Goal: Task Accomplishment & Management: Use online tool/utility

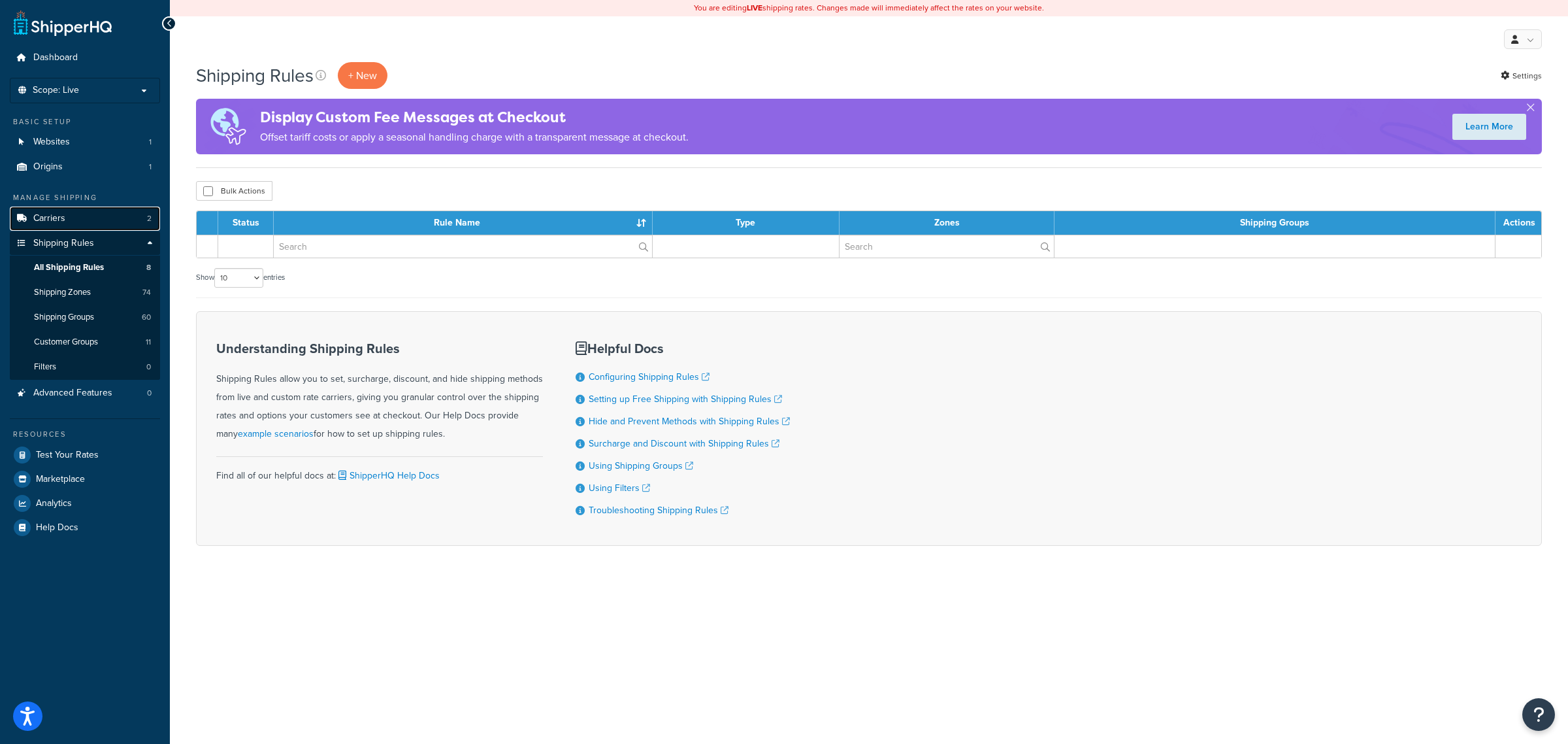
drag, startPoint x: 53, startPoint y: 220, endPoint x: 77, endPoint y: 219, distance: 24.0
click at [53, 220] on span "Carriers" at bounding box center [49, 219] width 32 height 11
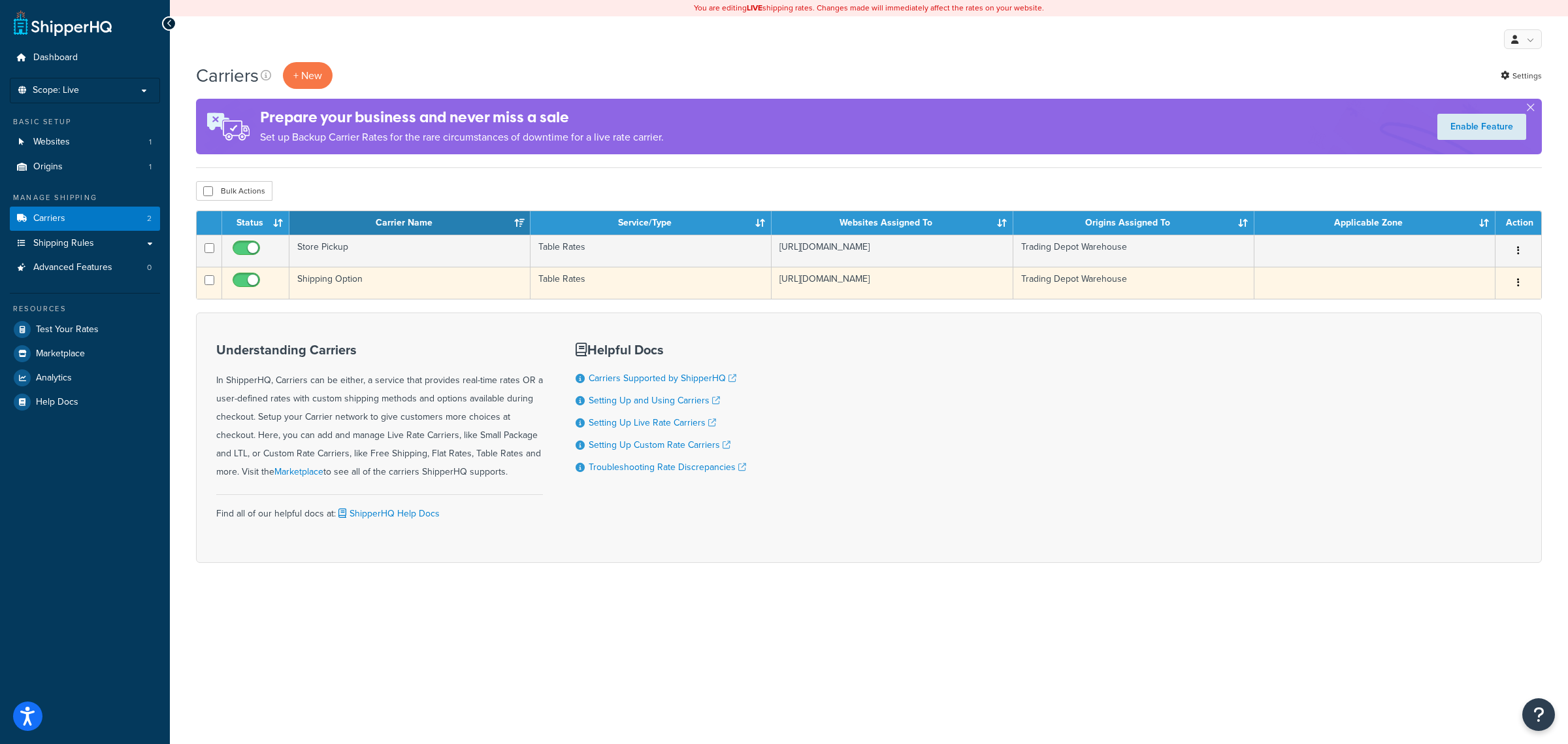
click at [413, 292] on td "Shipping Option" at bounding box center [409, 282] width 241 height 32
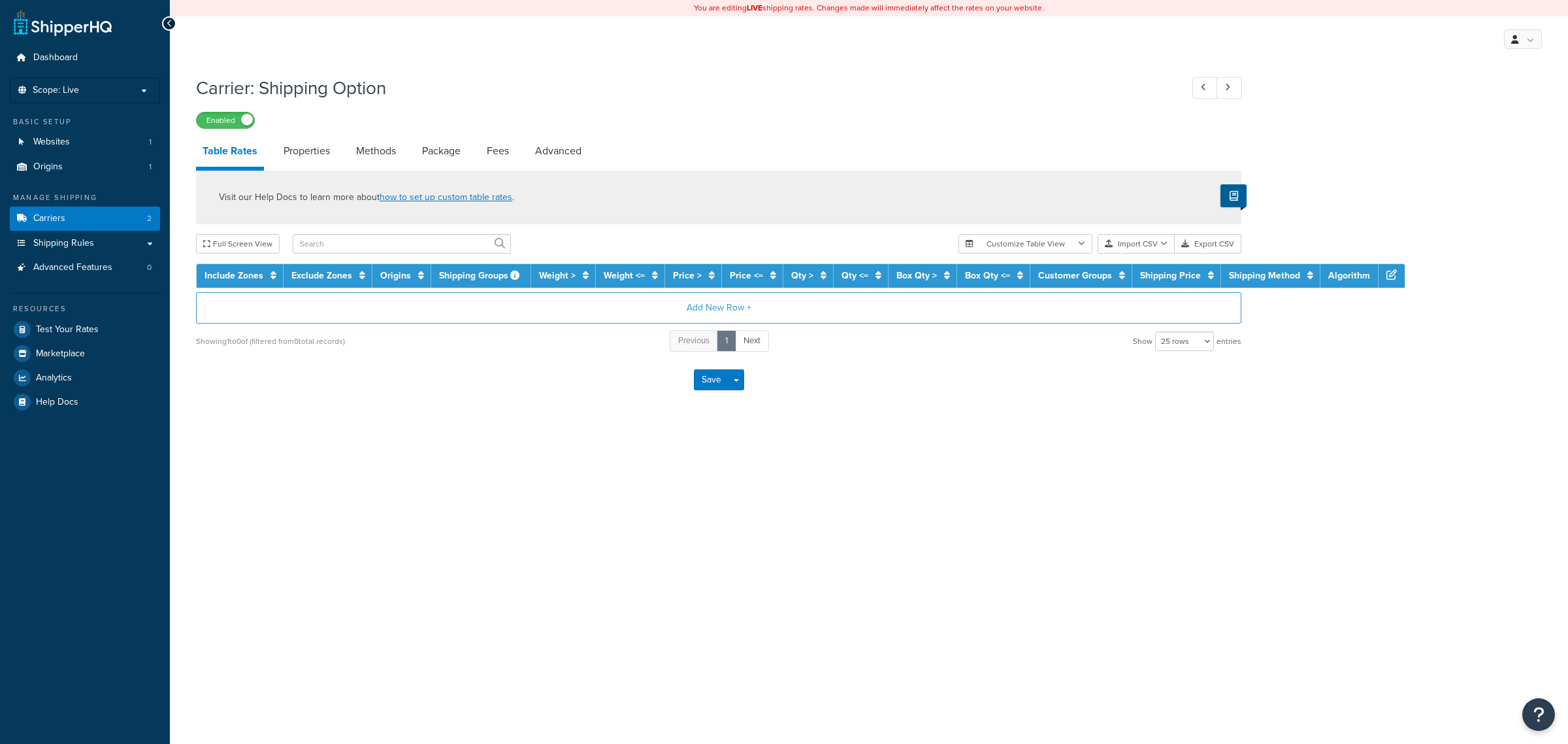
select select "25"
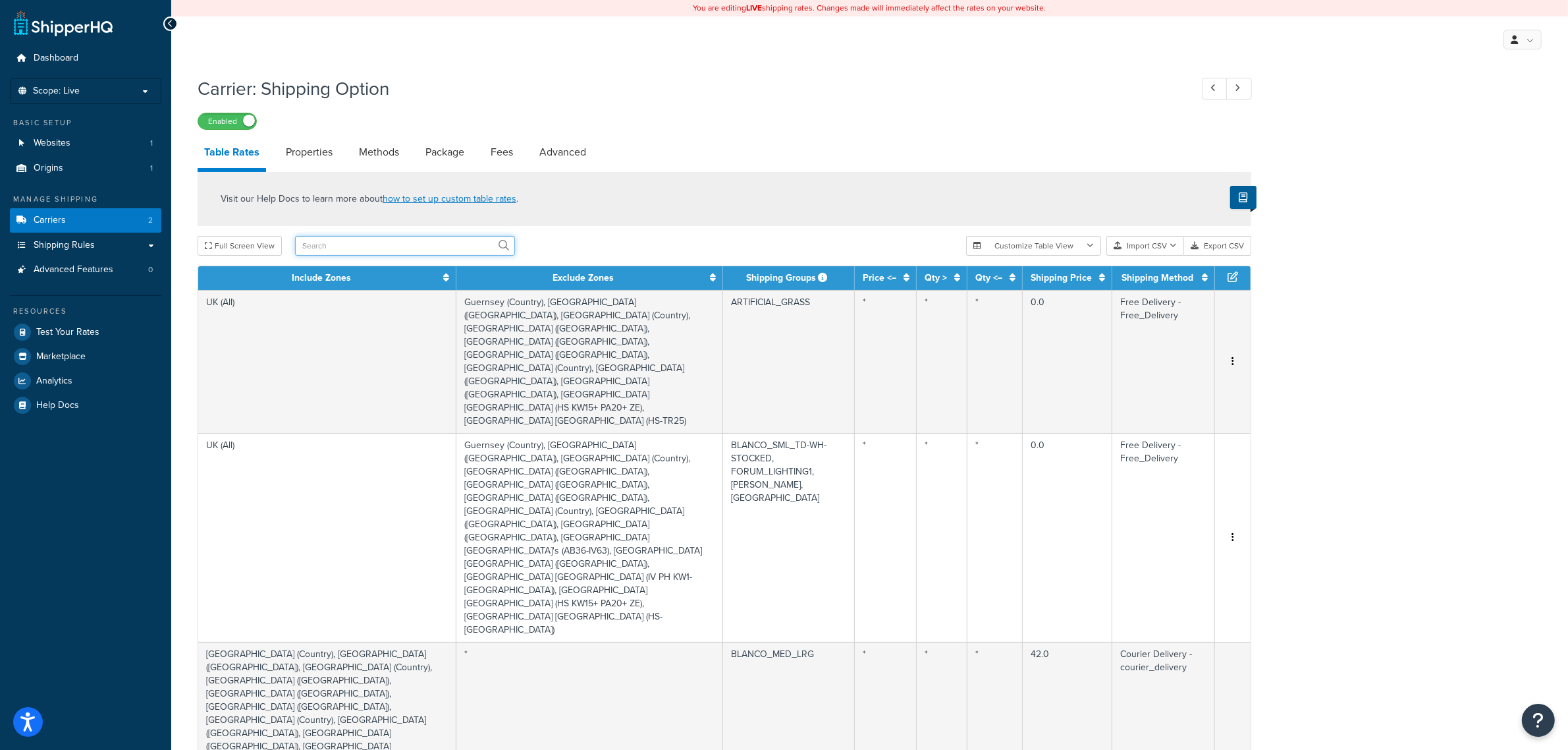
click at [413, 250] on input "text" at bounding box center [404, 245] width 220 height 20
type input "storm"
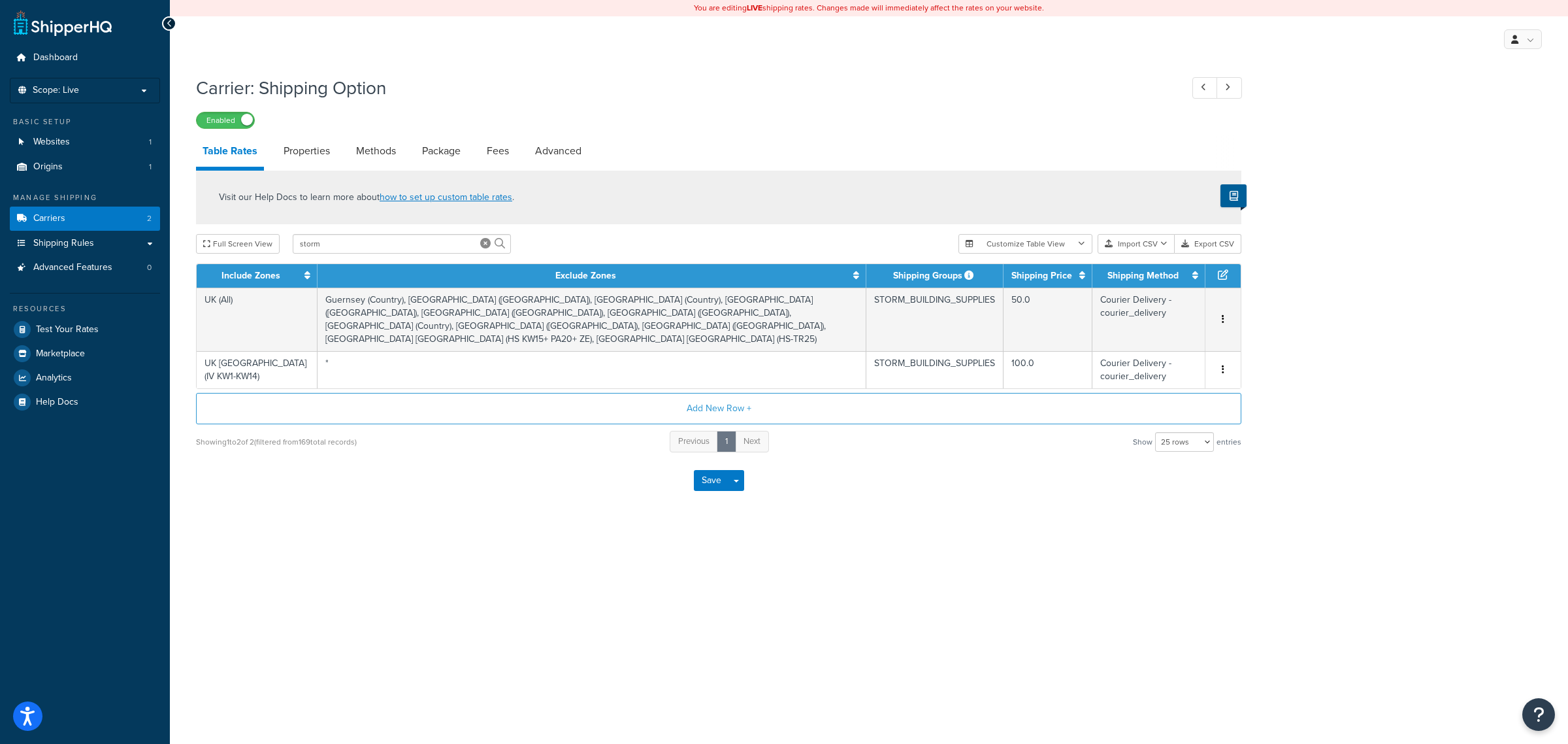
click at [1032, 573] on div "You are editing LIVE shipping rates. Changes made will immediately affect the r…" at bounding box center [868, 372] width 1398 height 744
click at [882, 197] on div "Visit our Help Docs to learn more about how to set up custom table rates ." at bounding box center [718, 197] width 1045 height 53
